Goal: Information Seeking & Learning: Find specific fact

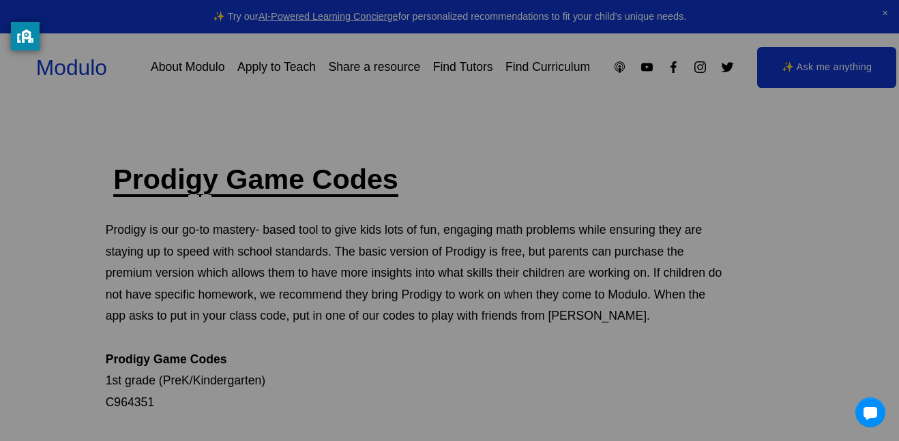
click at [511, 171] on h1 "We've moved!" at bounding box center [450, 157] width 182 height 27
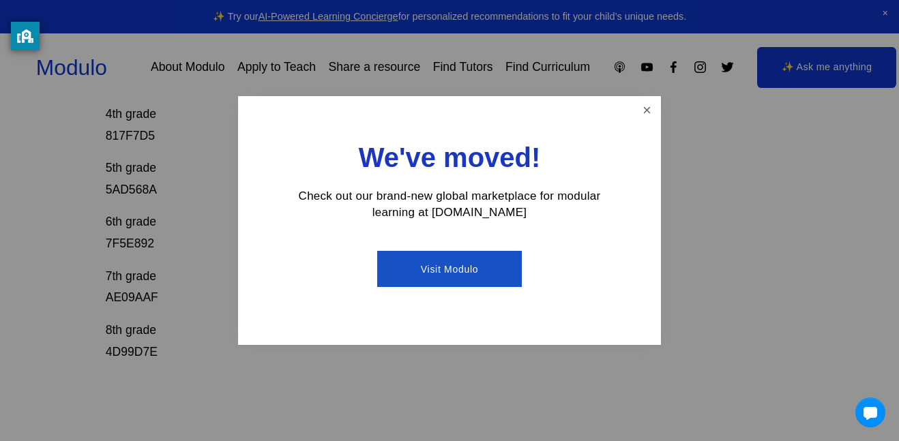
scroll to position [464, 0]
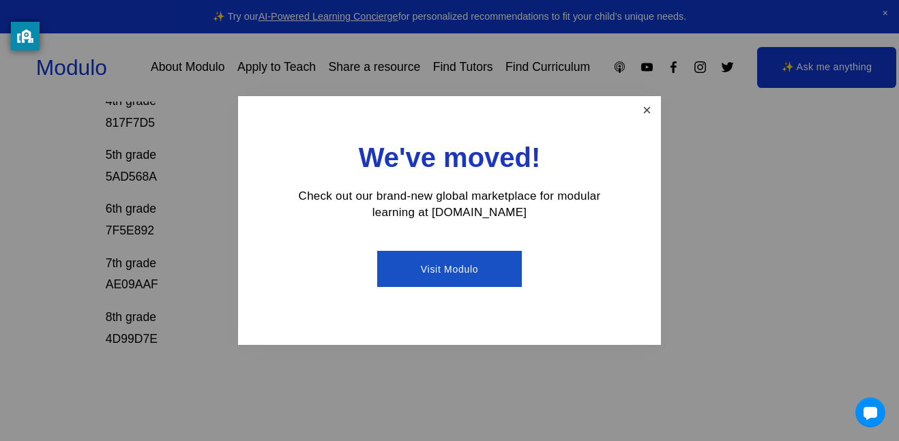
click at [646, 106] on link "Close" at bounding box center [647, 110] width 24 height 24
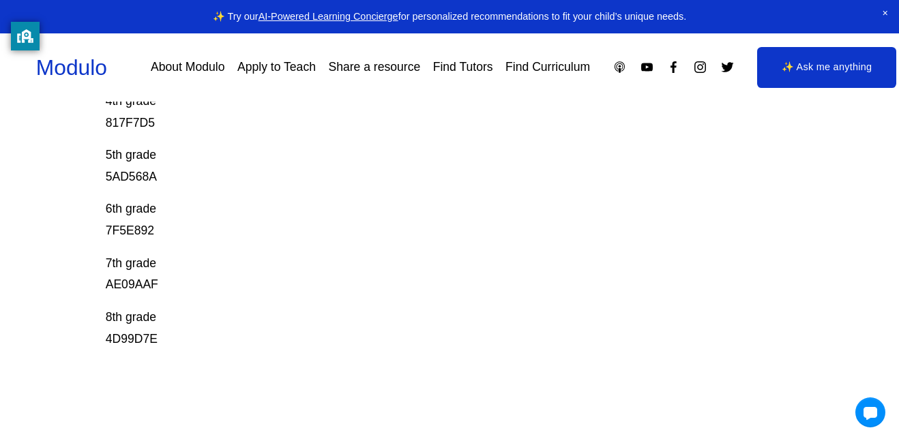
click at [134, 280] on p "7th grade AE09AAF" at bounding box center [415, 274] width 618 height 43
copy p "AE09AAF"
click at [864, 267] on div "Prodigy Game Codes Prodigy is our go-to mastery- based tool to give kids lots o…" at bounding box center [449, 97] width 899 height 801
click at [147, 345] on p "8th grade 4D99D7E" at bounding box center [415, 328] width 618 height 43
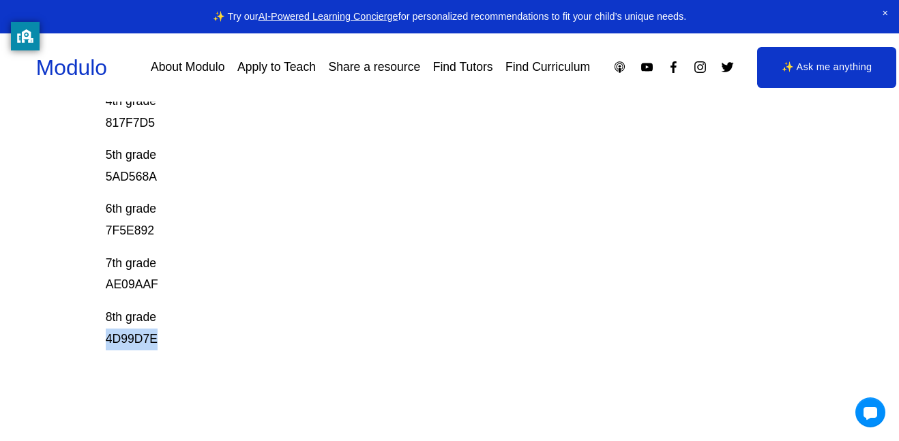
click at [147, 345] on p "8th grade 4D99D7E" at bounding box center [415, 328] width 618 height 43
copy div "4D99D7E"
click at [839, 265] on div "Prodigy Game Codes Prodigy is our go-to mastery- based tool to give kids lots o…" at bounding box center [449, 97] width 899 height 801
click at [137, 171] on p "5th grade 5AD568A" at bounding box center [415, 166] width 618 height 43
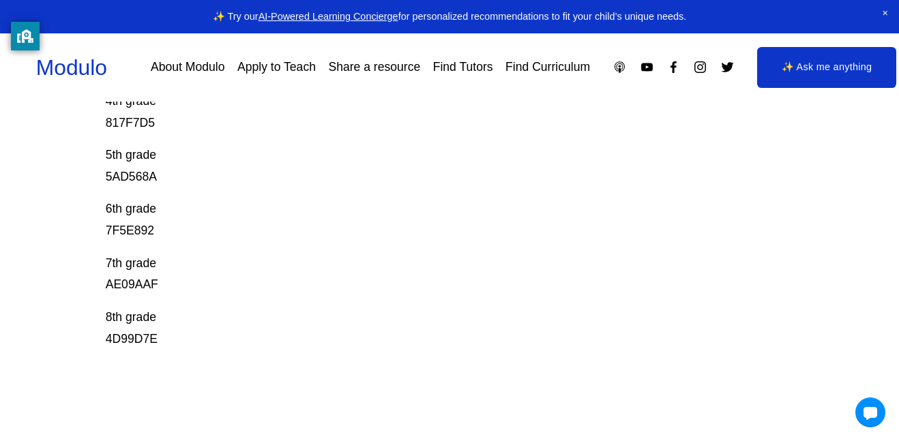
click at [137, 171] on p "5th grade 5AD568A" at bounding box center [415, 166] width 618 height 43
click at [151, 230] on p "6th grade 7F5E892" at bounding box center [415, 219] width 618 height 43
click at [142, 232] on p "6th grade 7F5E892" at bounding box center [415, 219] width 618 height 43
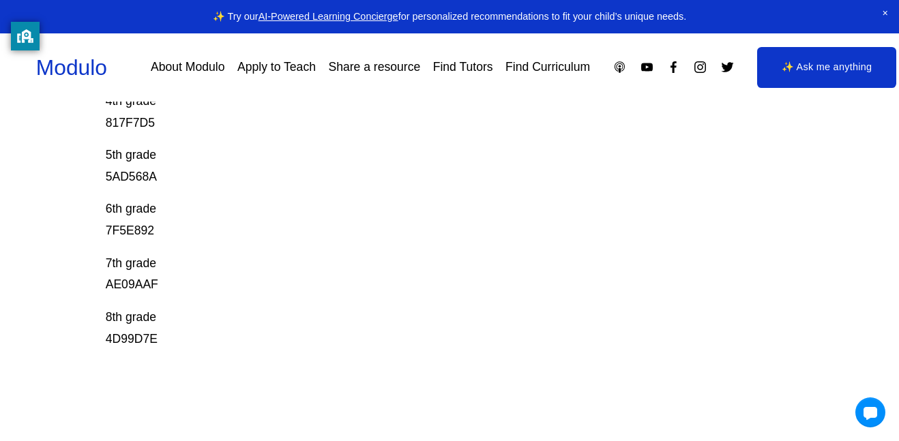
click at [142, 232] on p "6th grade 7F5E892" at bounding box center [415, 219] width 618 height 43
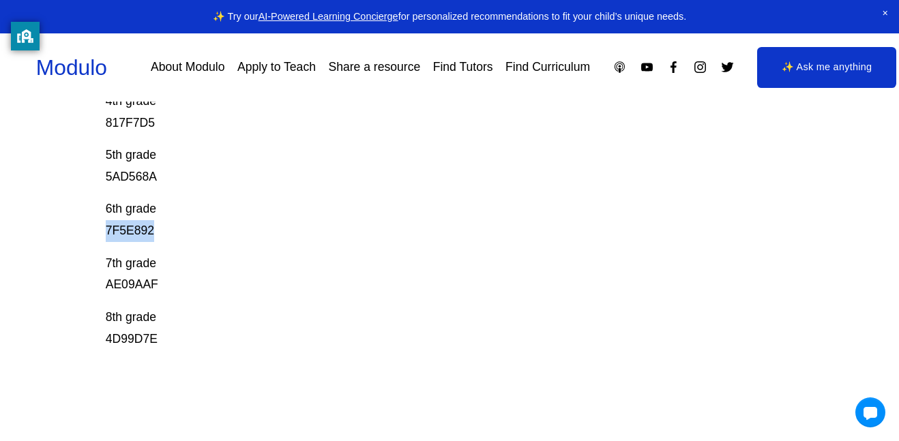
click at [142, 232] on p "6th grade 7F5E892" at bounding box center [415, 219] width 618 height 43
copy p "7F5E892"
click at [636, 100] on div "Skip to Content Modulo About Modulo Apply to Teach Share a resource Find Tutors" at bounding box center [449, 67] width 899 height 68
